Goal: Task Accomplishment & Management: Manage account settings

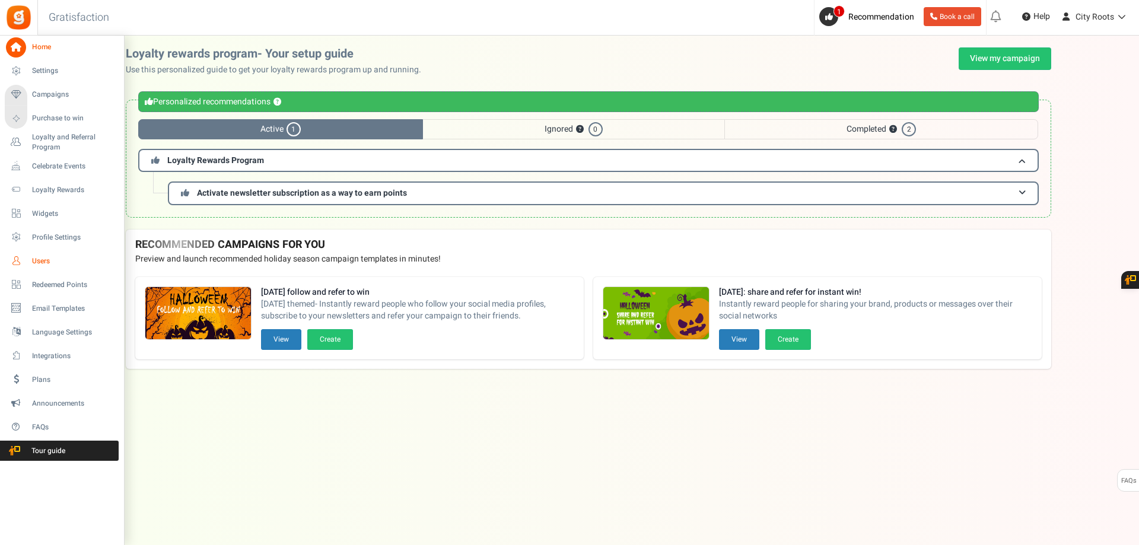
click at [45, 262] on span "Users" at bounding box center [73, 261] width 83 height 10
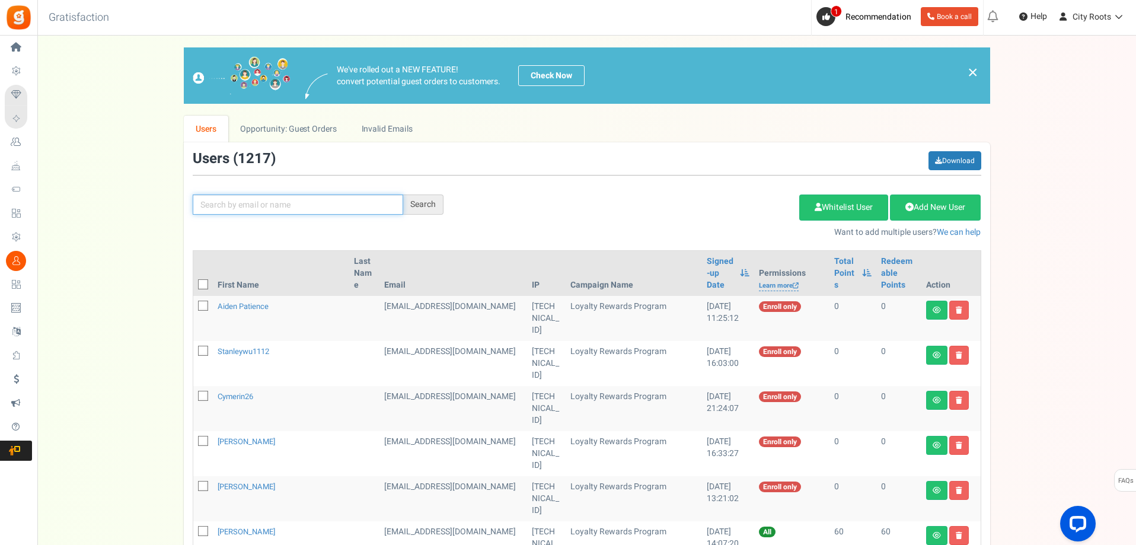
click at [334, 200] on input "text" at bounding box center [298, 205] width 211 height 20
type input "KURBA"
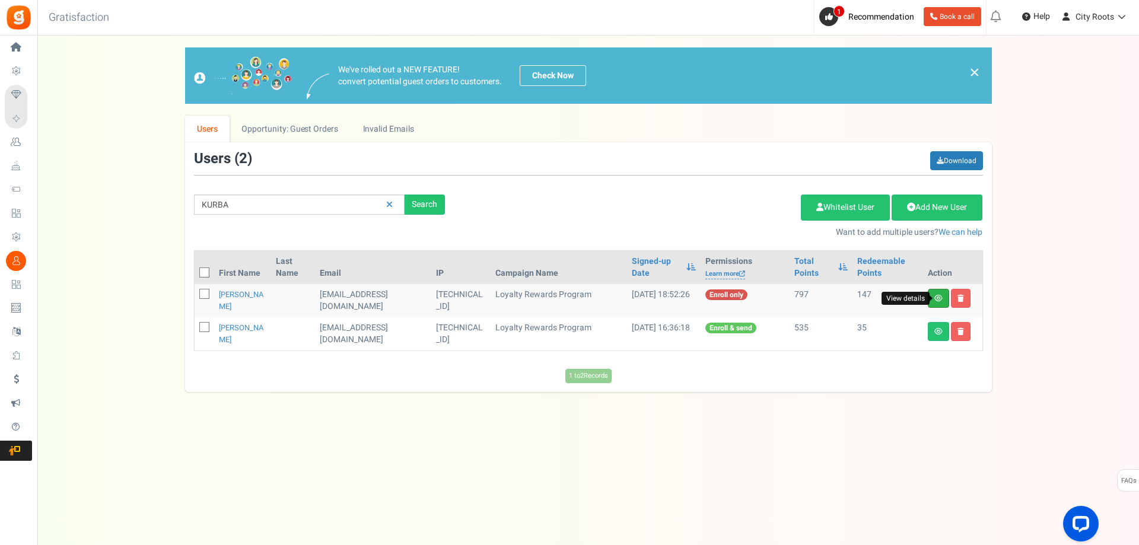
click at [936, 297] on icon at bounding box center [938, 298] width 8 height 7
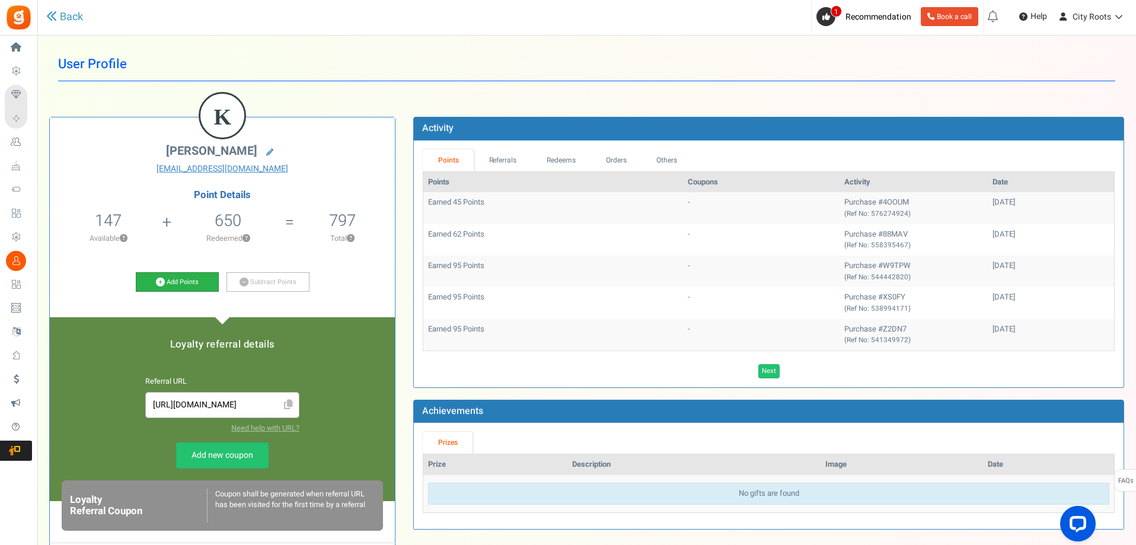
click at [195, 282] on link "Add Points" at bounding box center [177, 282] width 83 height 20
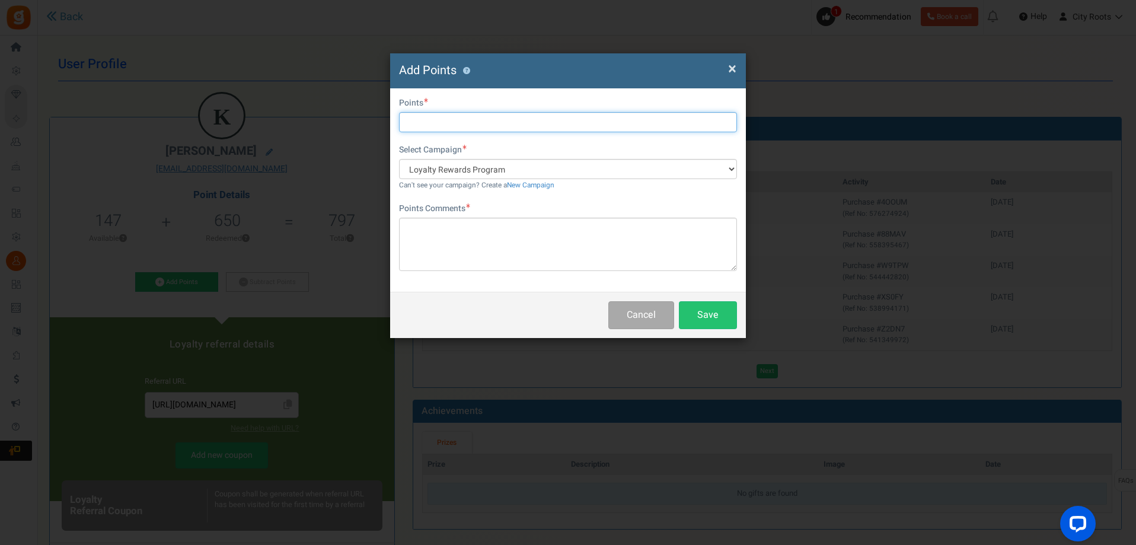
click at [488, 124] on input "text" at bounding box center [568, 122] width 338 height 20
type input "500"
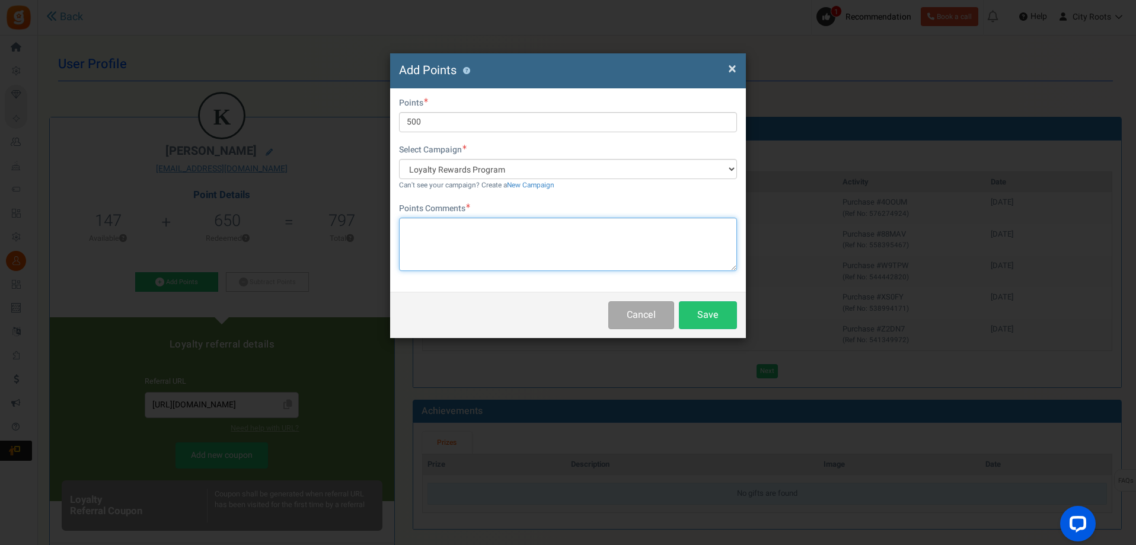
click at [485, 242] on textarea at bounding box center [568, 244] width 338 height 53
type textarea "LATE"
click at [703, 316] on button "Save" at bounding box center [708, 315] width 58 height 28
